Goal: Task Accomplishment & Management: Use online tool/utility

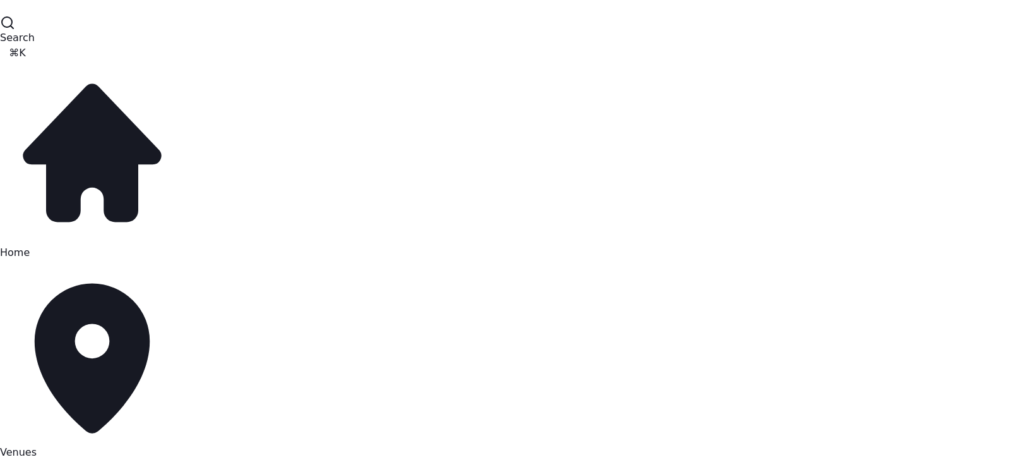
drag, startPoint x: 1010, startPoint y: 268, endPoint x: 1000, endPoint y: 232, distance: 37.2
drag, startPoint x: 1010, startPoint y: 188, endPoint x: 1003, endPoint y: 232, distance: 44.6
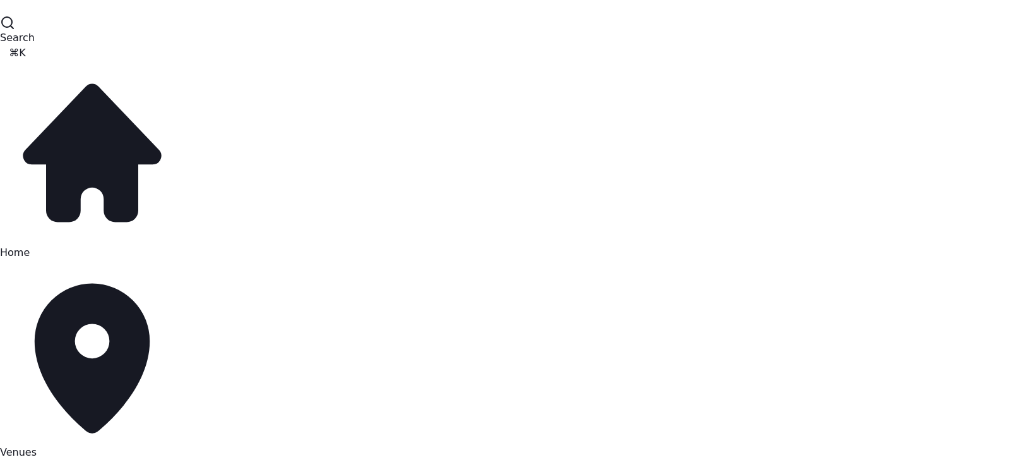
drag, startPoint x: 1006, startPoint y: 247, endPoint x: 1005, endPoint y: 172, distance: 75.1
click at [79, 260] on link "Venues" at bounding box center [92, 359] width 184 height 198
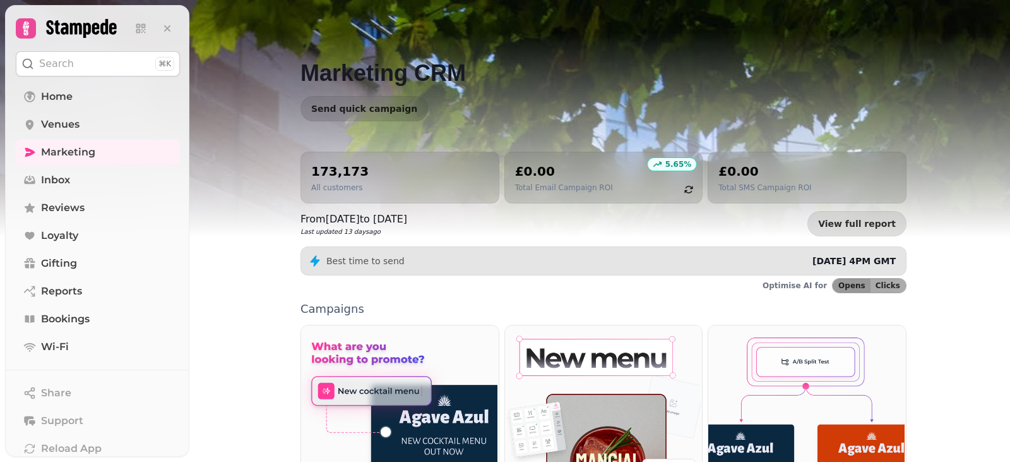
click at [956, 200] on img at bounding box center [505, 158] width 1010 height 316
click at [742, 97] on div "Send quick campaign" at bounding box center [604, 108] width 606 height 25
click at [501, 306] on p "Campaigns" at bounding box center [604, 308] width 606 height 11
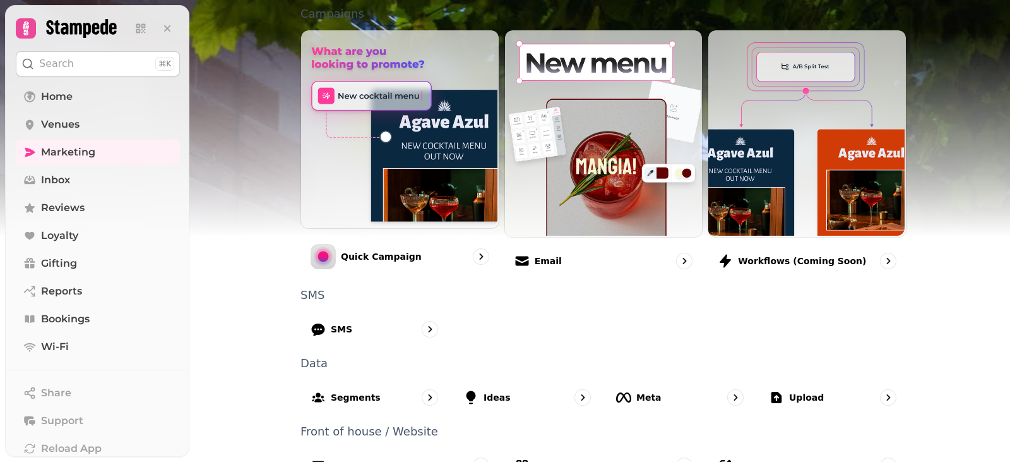
scroll to position [277, 0]
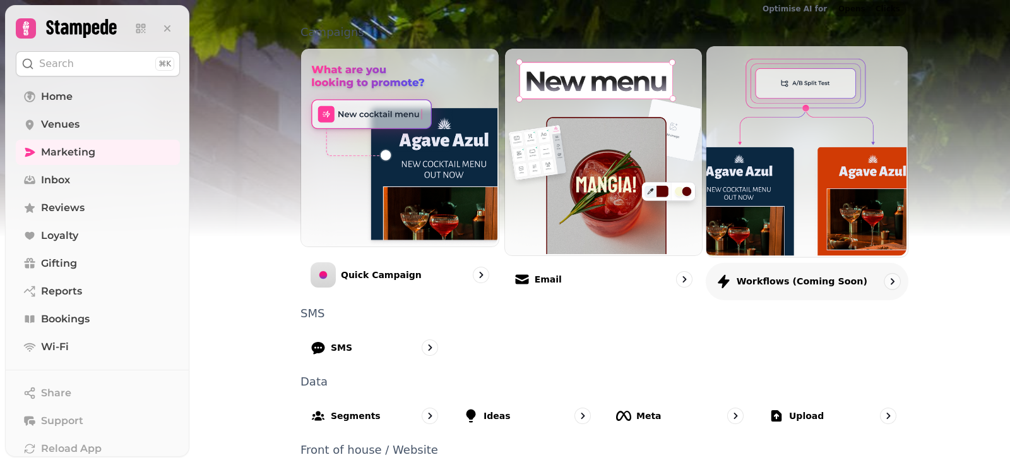
click at [760, 236] on img at bounding box center [805, 150] width 201 height 210
click at [796, 284] on p "Workflows (coming soon)" at bounding box center [802, 281] width 131 height 13
click at [795, 283] on p "Workflows (coming soon)" at bounding box center [802, 281] width 131 height 13
click at [785, 207] on img at bounding box center [805, 150] width 201 height 210
click at [902, 146] on div at bounding box center [807, 151] width 203 height 212
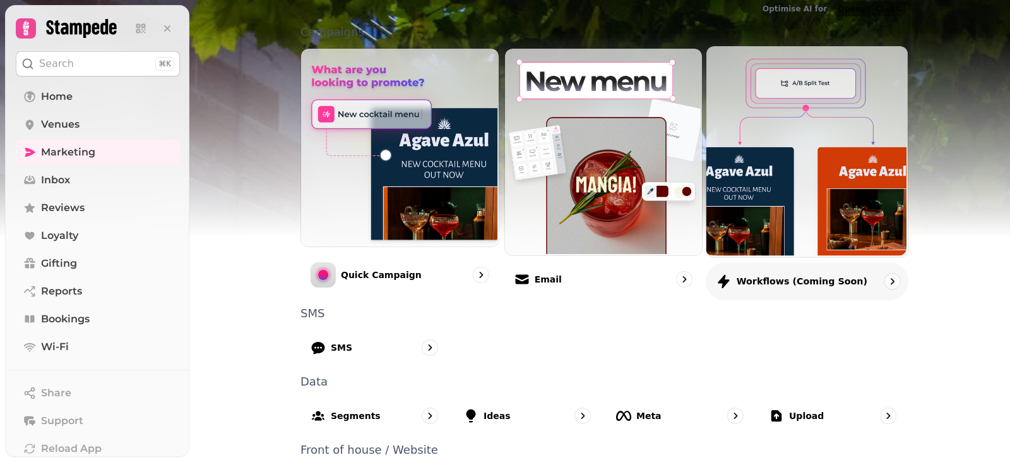
click at [856, 146] on img at bounding box center [805, 150] width 201 height 210
click at [772, 219] on img at bounding box center [805, 150] width 201 height 210
